Goal: Task Accomplishment & Management: Use online tool/utility

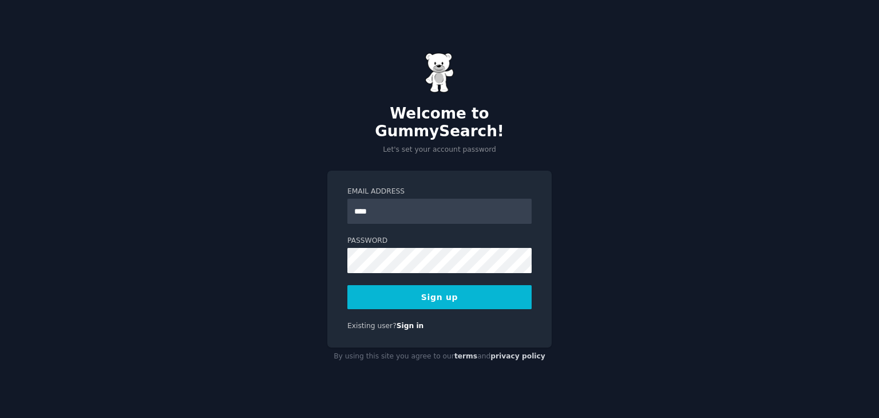
type input "**********"
click at [481, 285] on button "Sign up" at bounding box center [439, 297] width 184 height 24
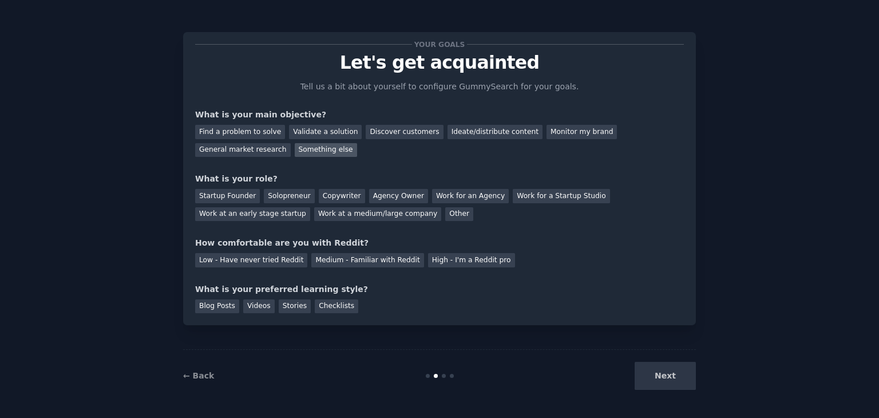
click at [295, 147] on div "Something else" at bounding box center [326, 150] width 62 height 14
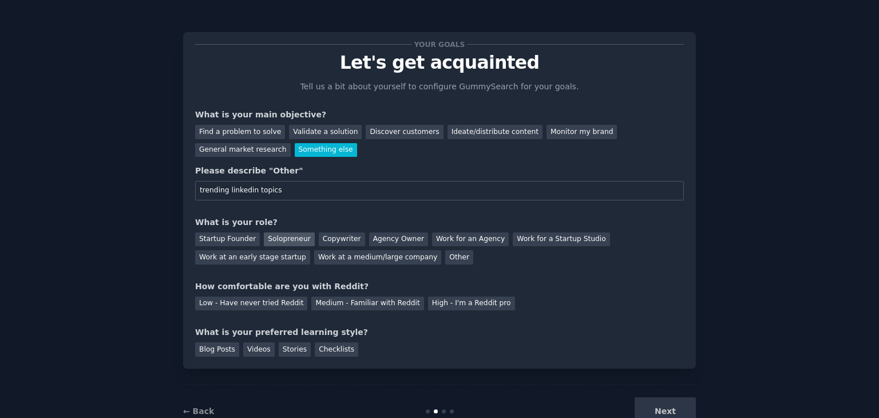
type input "trending linkedin topics"
click at [284, 234] on div "Solopreneur" at bounding box center [289, 239] width 50 height 14
click at [263, 304] on div "Low - Have never tried Reddit" at bounding box center [251, 303] width 112 height 14
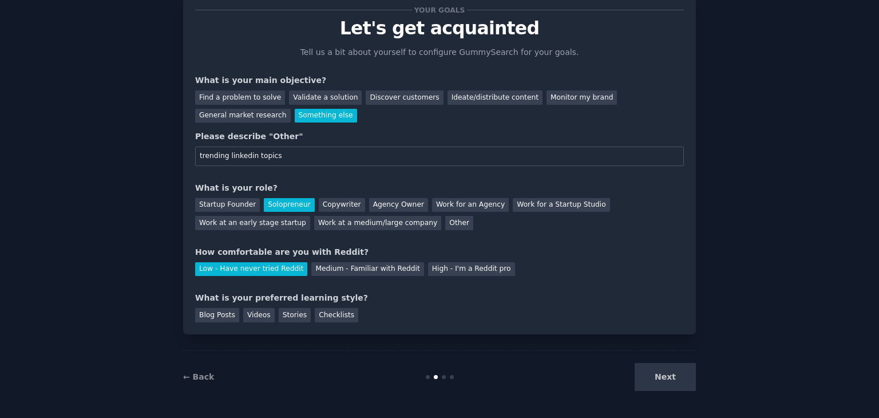
scroll to position [34, 0]
click at [227, 308] on div "Blog Posts" at bounding box center [217, 315] width 44 height 14
click at [315, 308] on div "Checklists" at bounding box center [336, 315] width 43 height 14
click at [209, 314] on div "Blog Posts" at bounding box center [217, 315] width 44 height 14
click at [667, 372] on button "Next" at bounding box center [664, 377] width 61 height 28
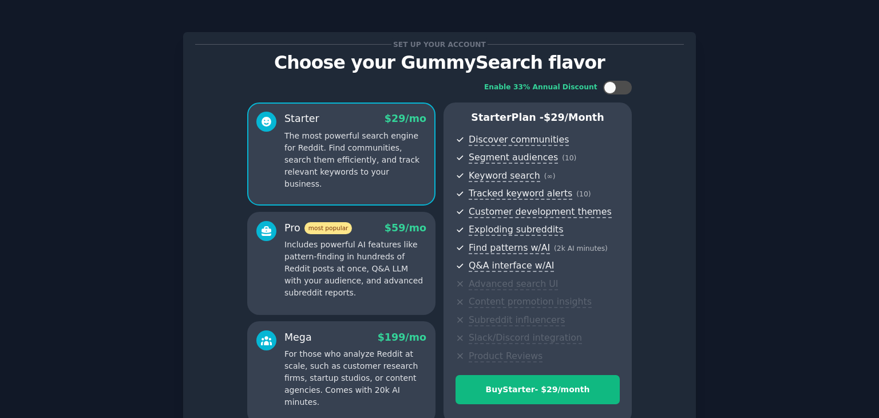
scroll to position [114, 0]
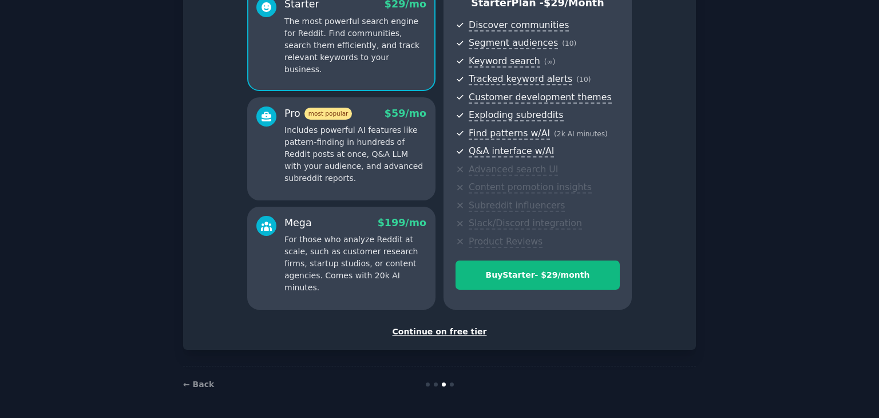
click at [422, 330] on div "Continue on free tier" at bounding box center [439, 331] width 488 height 12
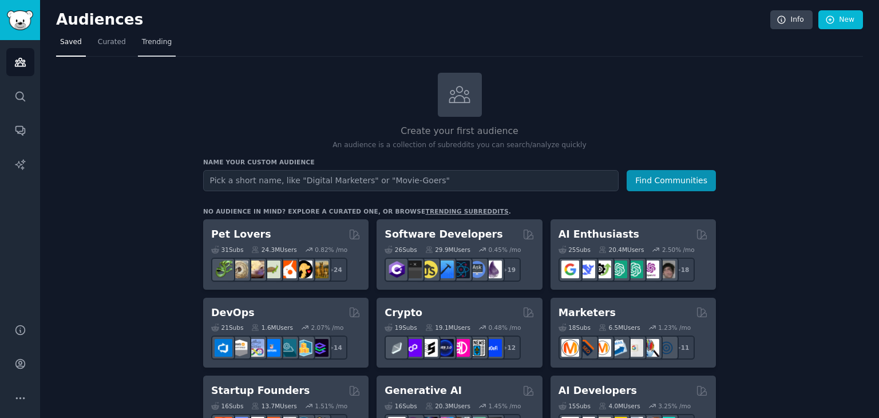
click at [143, 40] on span "Trending" at bounding box center [157, 42] width 30 height 10
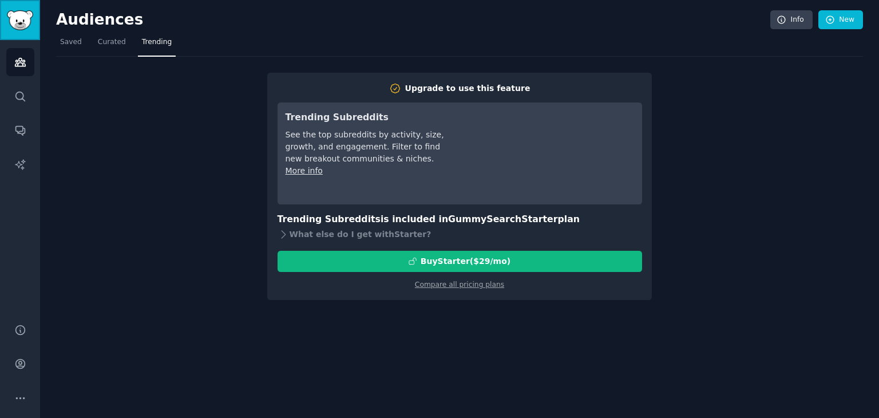
click at [12, 25] on img "Sidebar" at bounding box center [20, 20] width 26 height 20
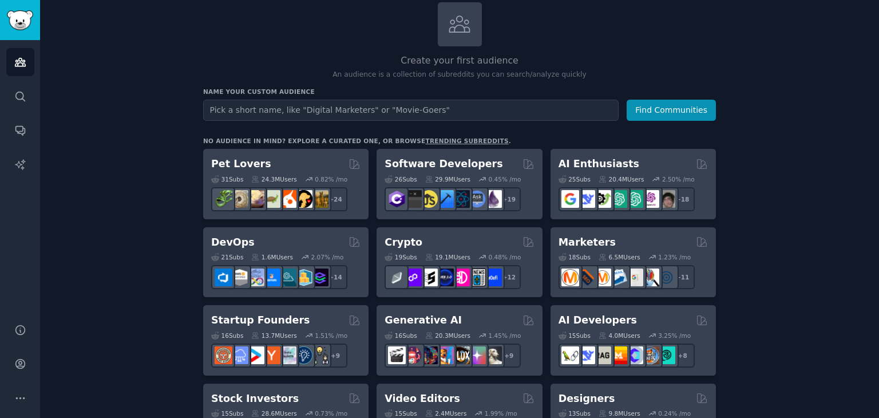
scroll to position [69, 0]
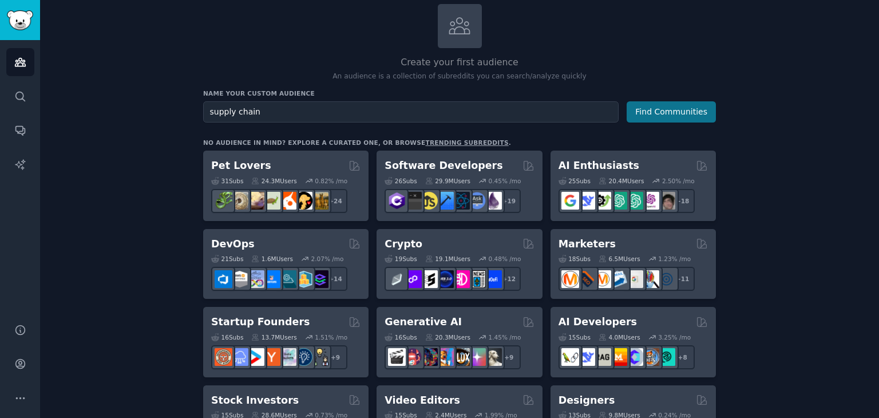
type input "supply chain"
click at [690, 110] on button "Find Communities" at bounding box center [670, 111] width 89 height 21
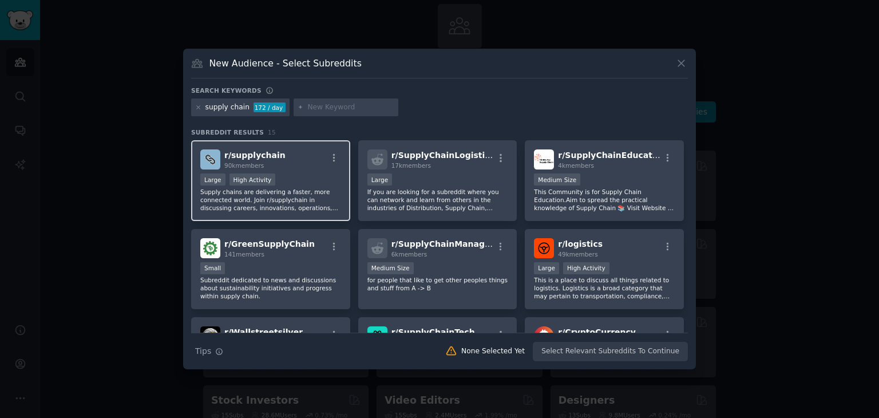
click at [270, 156] on span "r/ supplychain" at bounding box center [254, 154] width 61 height 9
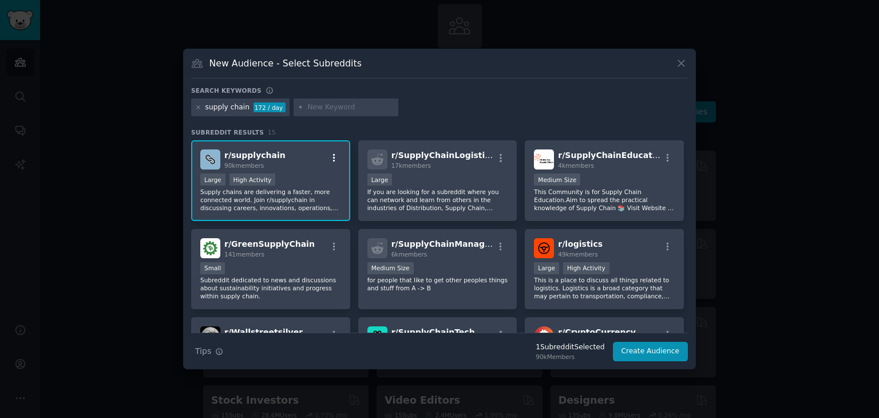
click at [336, 159] on icon "button" at bounding box center [334, 158] width 10 height 10
click at [653, 349] on button "Create Audience" at bounding box center [651, 350] width 76 height 19
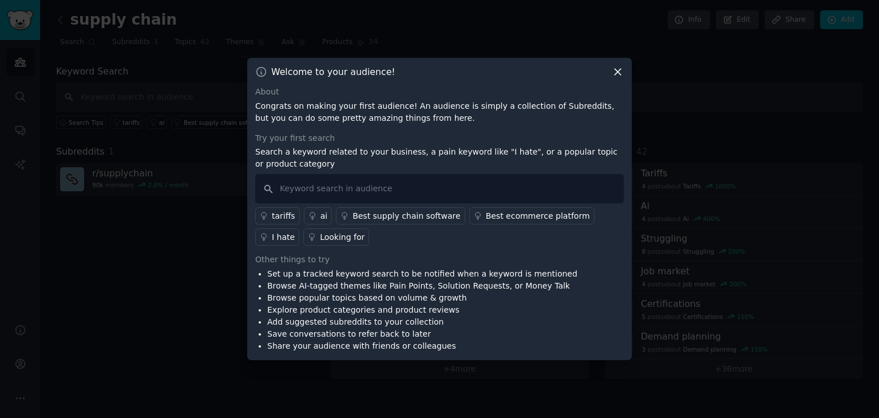
click at [619, 67] on icon at bounding box center [617, 72] width 12 height 12
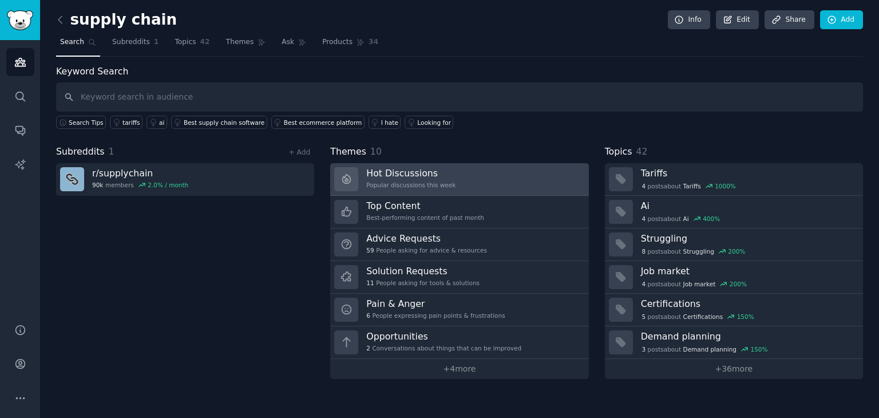
click at [389, 177] on h3 "Hot Discussions" at bounding box center [410, 173] width 89 height 12
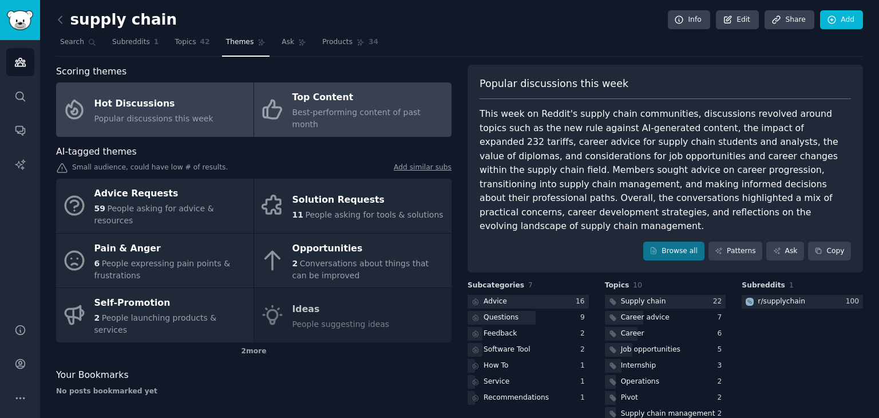
click at [332, 113] on span "Best-performing content of past month" at bounding box center [356, 118] width 128 height 21
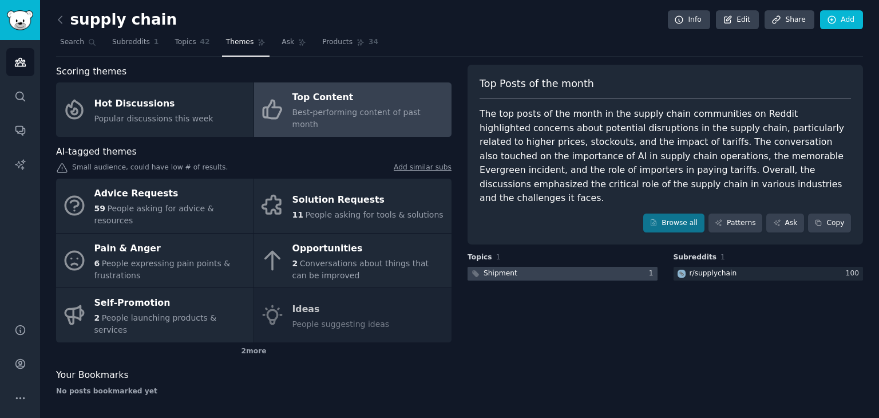
click at [562, 267] on div at bounding box center [562, 274] width 190 height 14
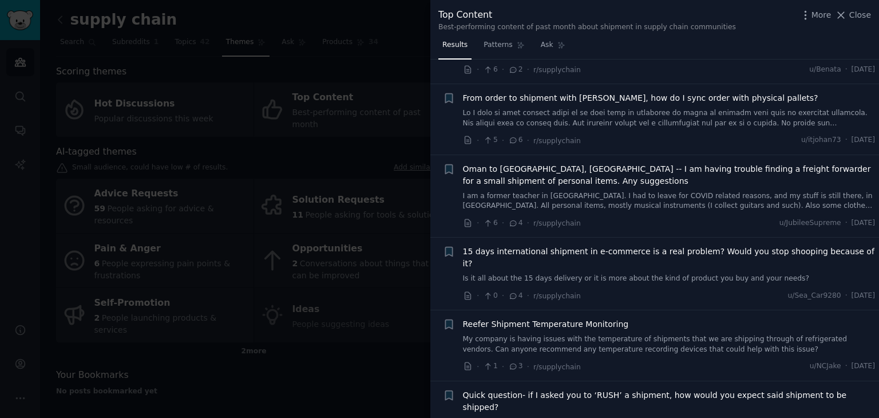
scroll to position [430, 0]
click at [840, 17] on icon at bounding box center [841, 15] width 12 height 12
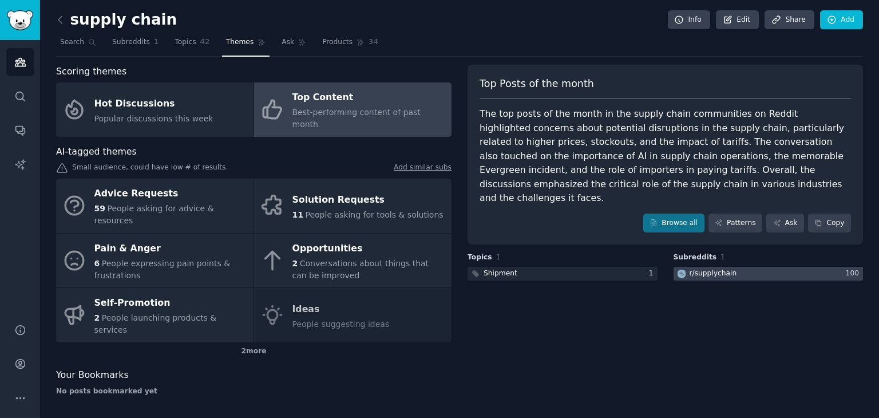
click at [710, 268] on div "r/ supplychain" at bounding box center [712, 273] width 47 height 10
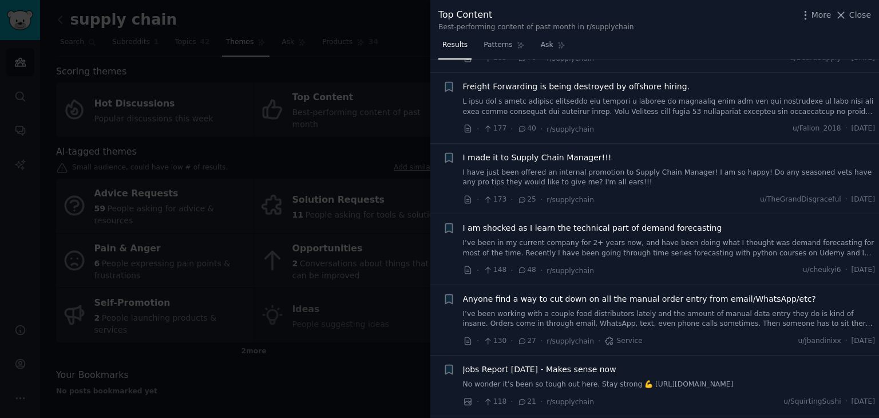
scroll to position [149, 0]
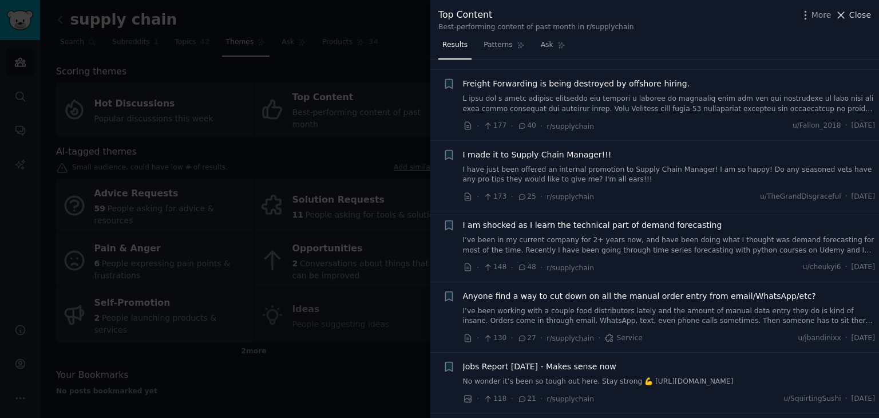
click at [844, 14] on icon at bounding box center [841, 15] width 6 height 6
